Goal: Task Accomplishment & Management: Use online tool/utility

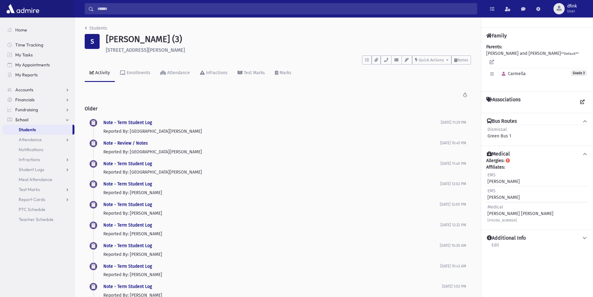
click at [91, 24] on div "Students S [GEOGRAPHIC_DATA][PERSON_NAME][GEOGRAPHIC_DATA] (3) [STREET_ADDRESS]…" at bounding box center [278, 199] width 406 height 364
click at [91, 28] on link "Students" at bounding box center [96, 28] width 22 height 5
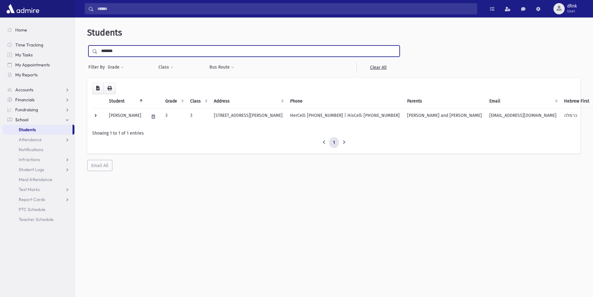
drag, startPoint x: 125, startPoint y: 52, endPoint x: 54, endPoint y: 37, distance: 72.2
click at [68, 51] on div "Search Results All Accounts" at bounding box center [296, 156] width 593 height 313
click at [22, 72] on link "My Reports" at bounding box center [38, 75] width 72 height 10
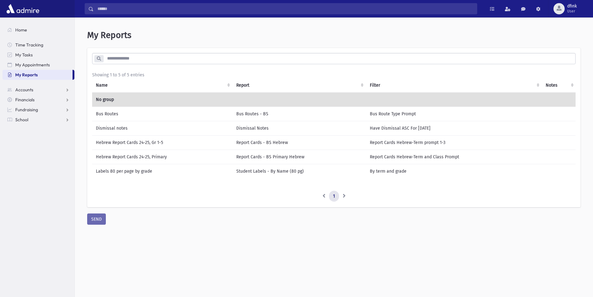
click at [106, 115] on td "Bus Routes" at bounding box center [162, 113] width 140 height 14
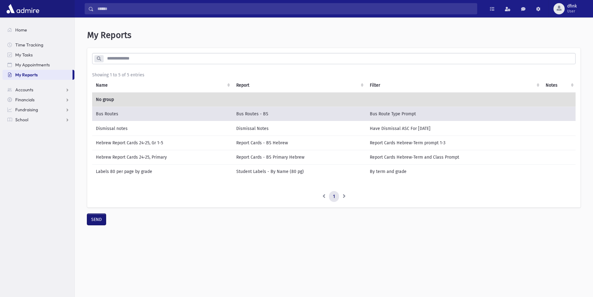
click at [94, 223] on button "SEND" at bounding box center [96, 219] width 19 height 11
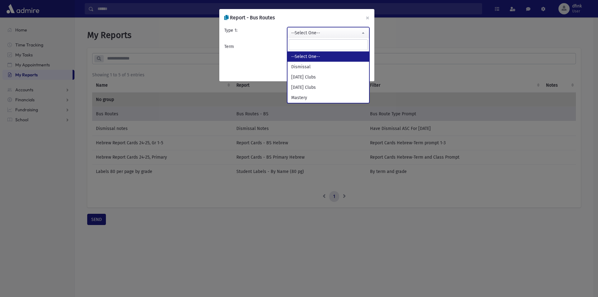
click at [356, 33] on span "--Select One--" at bounding box center [328, 32] width 82 height 11
select select "*********"
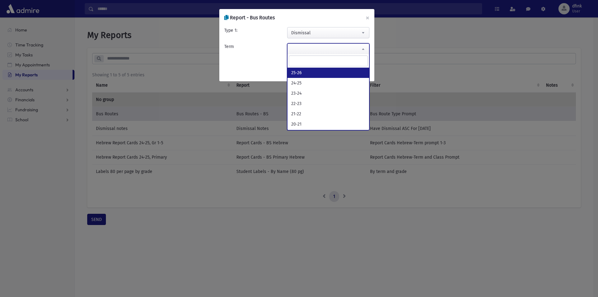
click at [350, 50] on span at bounding box center [328, 48] width 82 height 11
select select "*****"
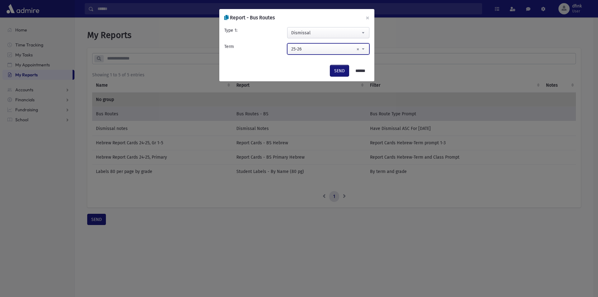
click at [336, 71] on button "SEND" at bounding box center [339, 70] width 19 height 11
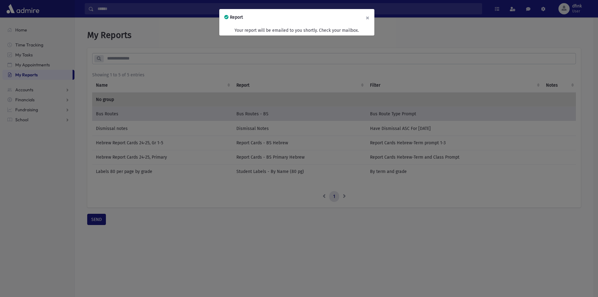
click at [368, 17] on button "×" at bounding box center [367, 17] width 14 height 17
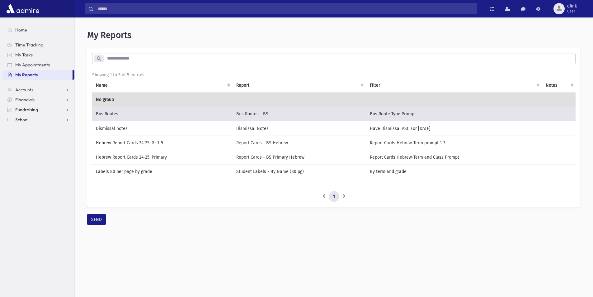
click at [118, 128] on td "Dismissal notes" at bounding box center [162, 128] width 140 height 15
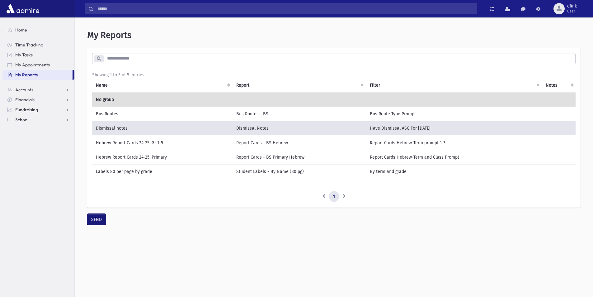
click at [96, 224] on button "SEND" at bounding box center [96, 219] width 19 height 11
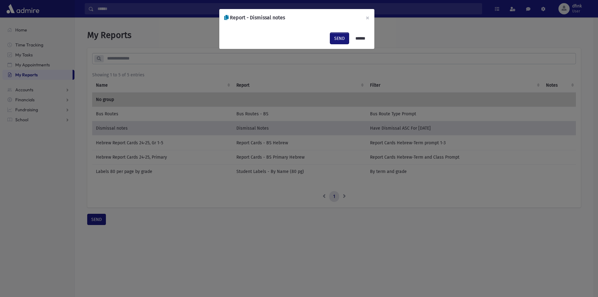
click at [338, 38] on button "SEND" at bounding box center [339, 38] width 19 height 11
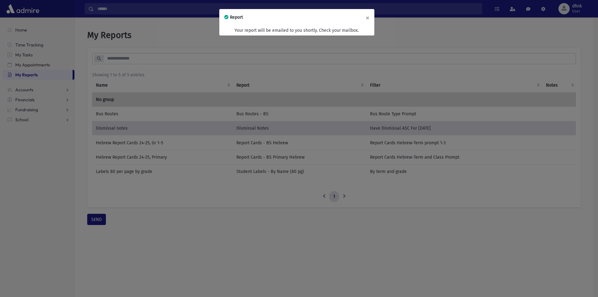
click at [366, 19] on button "×" at bounding box center [367, 17] width 14 height 17
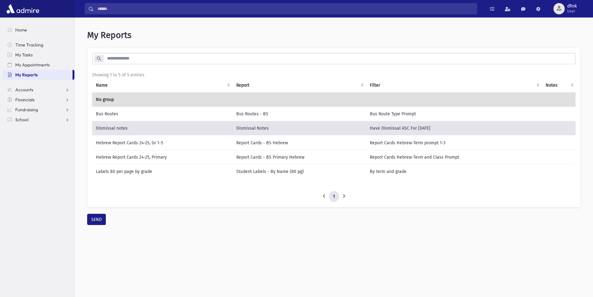
click at [119, 114] on td "Bus Routes" at bounding box center [162, 113] width 140 height 14
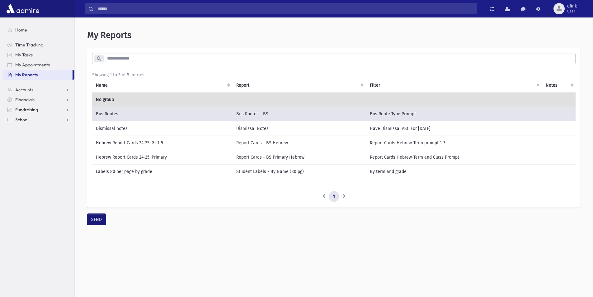
click at [95, 225] on button "SEND" at bounding box center [96, 219] width 19 height 11
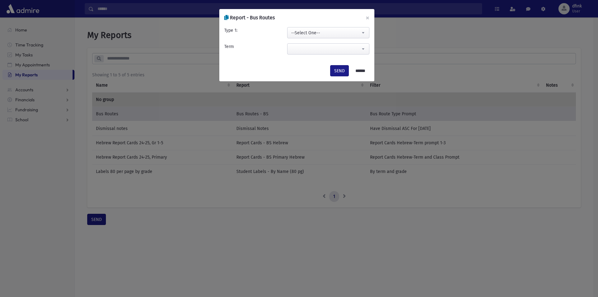
click at [312, 34] on span "--Select One--" at bounding box center [328, 32] width 82 height 11
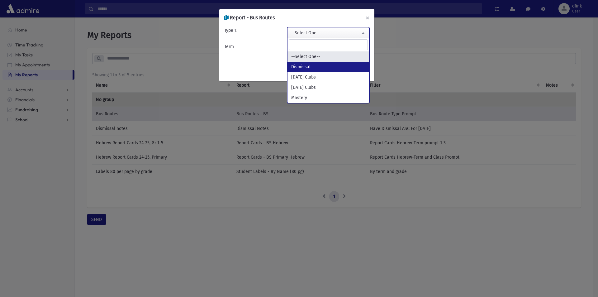
select select "*********"
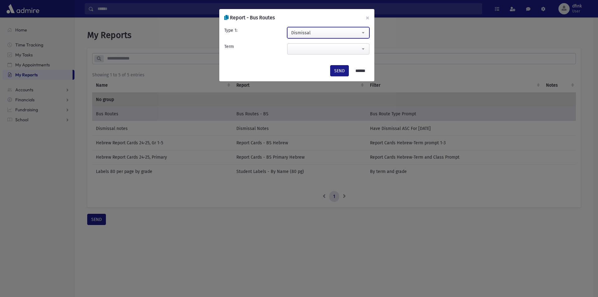
click at [323, 49] on span at bounding box center [328, 48] width 82 height 11
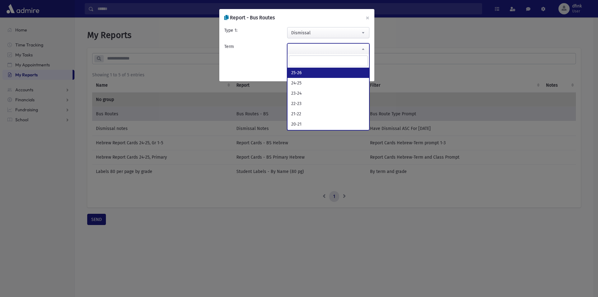
select select "*****"
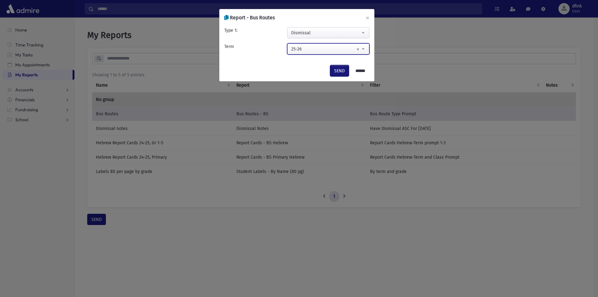
click at [331, 73] on button "SEND" at bounding box center [339, 70] width 19 height 11
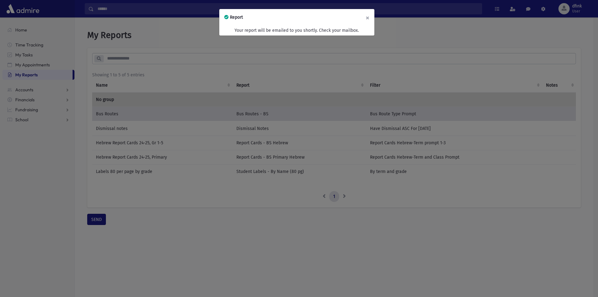
click at [367, 19] on button "×" at bounding box center [367, 17] width 14 height 17
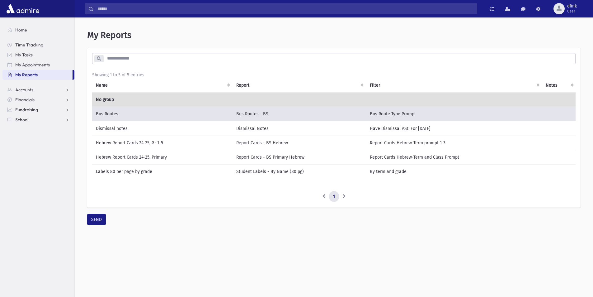
click at [113, 128] on td "Dismissal notes" at bounding box center [162, 128] width 140 height 15
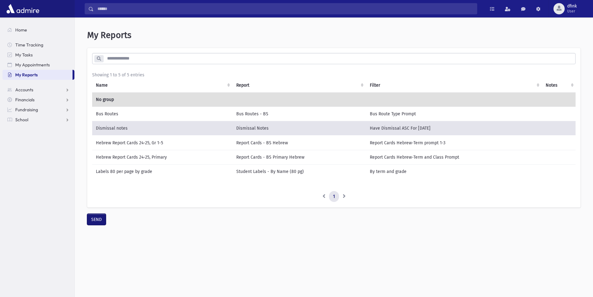
click at [97, 222] on button "SEND" at bounding box center [96, 219] width 19 height 11
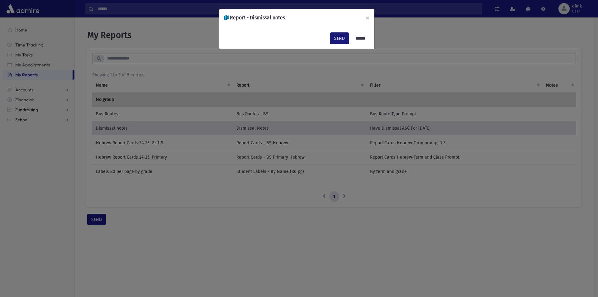
click at [335, 39] on button "SEND" at bounding box center [339, 38] width 19 height 11
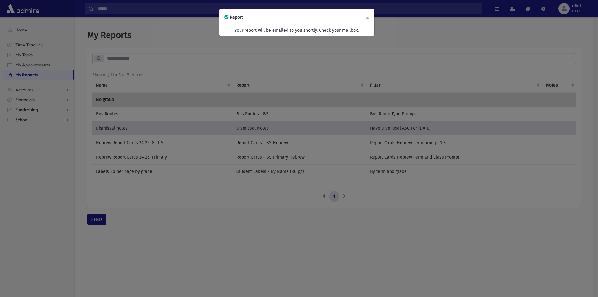
click at [368, 17] on button "×" at bounding box center [367, 17] width 14 height 17
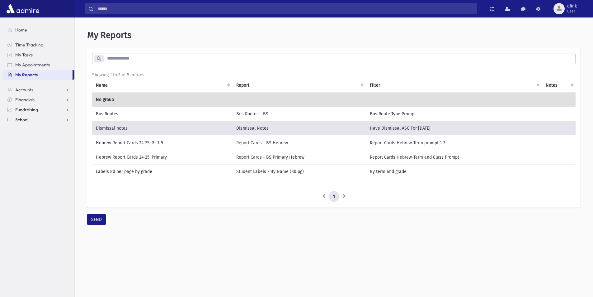
click at [19, 118] on span "School" at bounding box center [21, 120] width 13 height 6
click at [26, 131] on span "Students" at bounding box center [27, 130] width 17 height 6
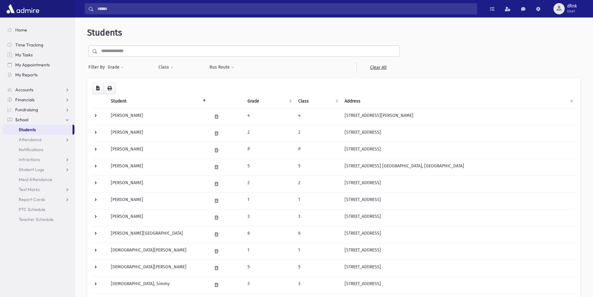
click at [131, 52] on input "text" at bounding box center [248, 50] width 302 height 11
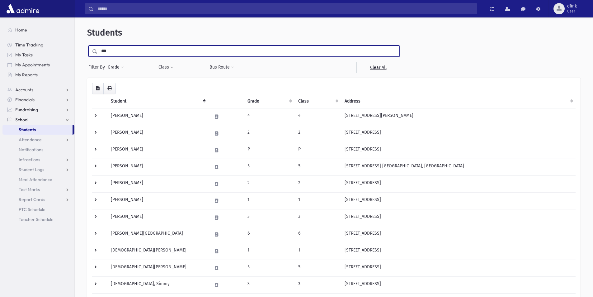
type input "***"
click at [87, 45] on input "submit" at bounding box center [95, 49] width 17 height 8
